Goal: Book appointment/travel/reservation

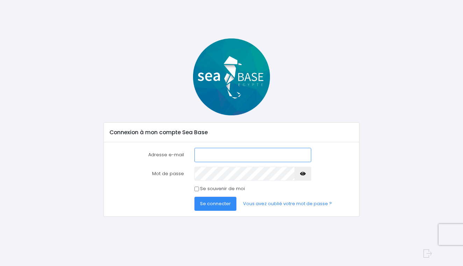
type input "cal_vin@hotmail.fr"
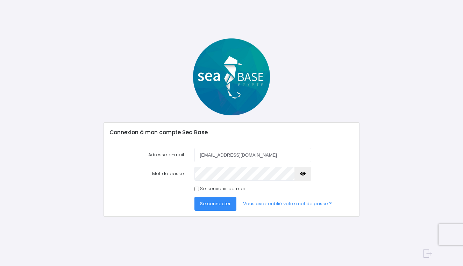
click at [211, 201] on span "Se connecter" at bounding box center [215, 203] width 31 height 7
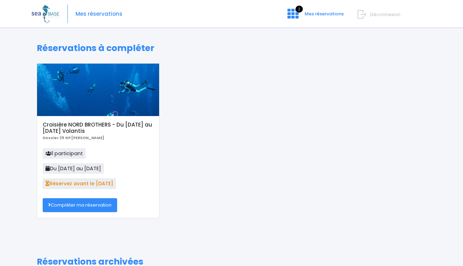
click at [97, 204] on link "Compléter ma réservation" at bounding box center [80, 205] width 74 height 14
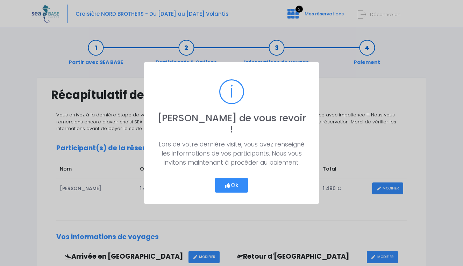
click at [228, 185] on icon "button" at bounding box center [228, 185] width 6 height 0
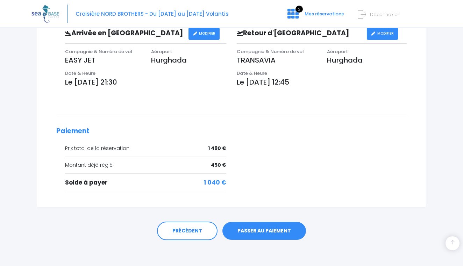
scroll to position [223, 0]
click at [258, 230] on link "PASSER AU PAIEMENT" at bounding box center [264, 231] width 84 height 18
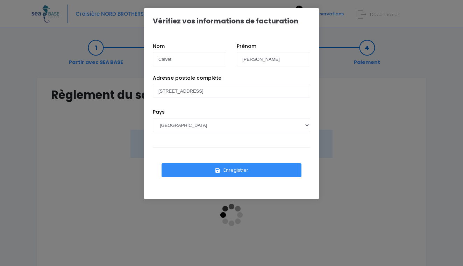
click at [256, 170] on button "Enregistrer" at bounding box center [232, 170] width 140 height 14
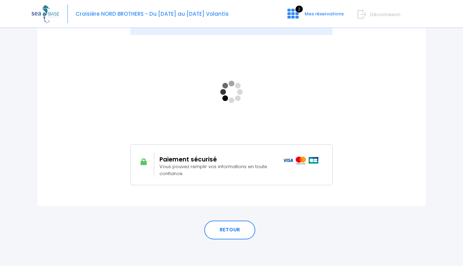
scroll to position [123, 0]
